Goal: Task Accomplishment & Management: Manage account settings

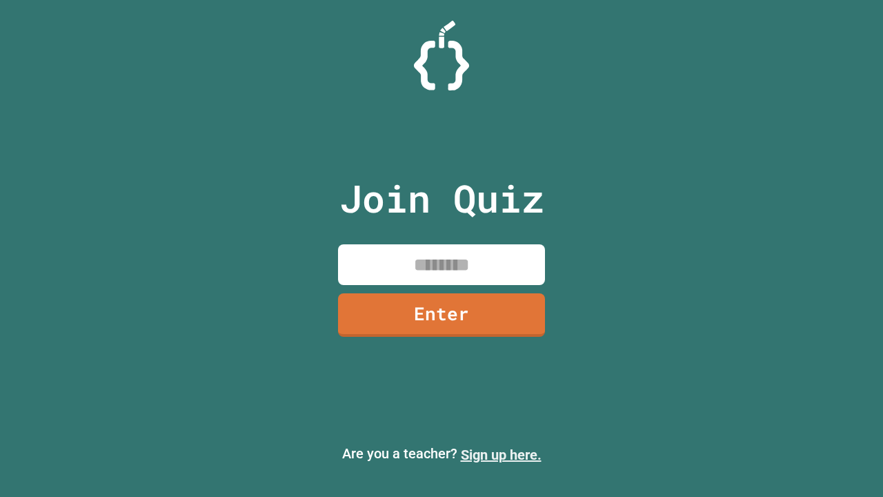
click at [501, 454] on link "Sign up here." at bounding box center [501, 454] width 81 height 17
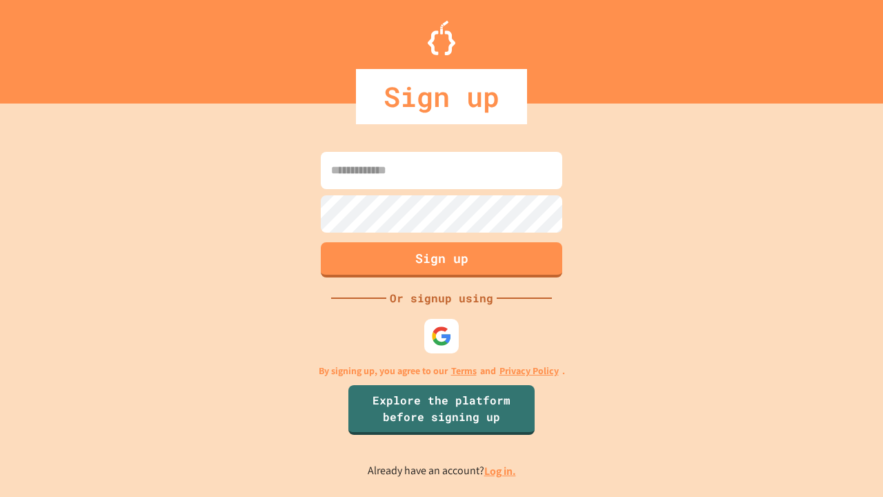
click at [501, 470] on link "Log in." at bounding box center [500, 470] width 32 height 14
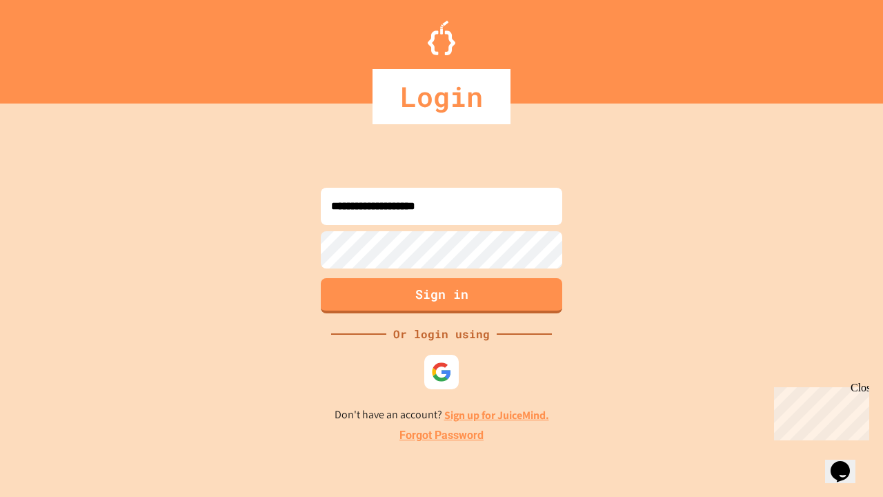
type input "**********"
